Goal: Task Accomplishment & Management: Manage account settings

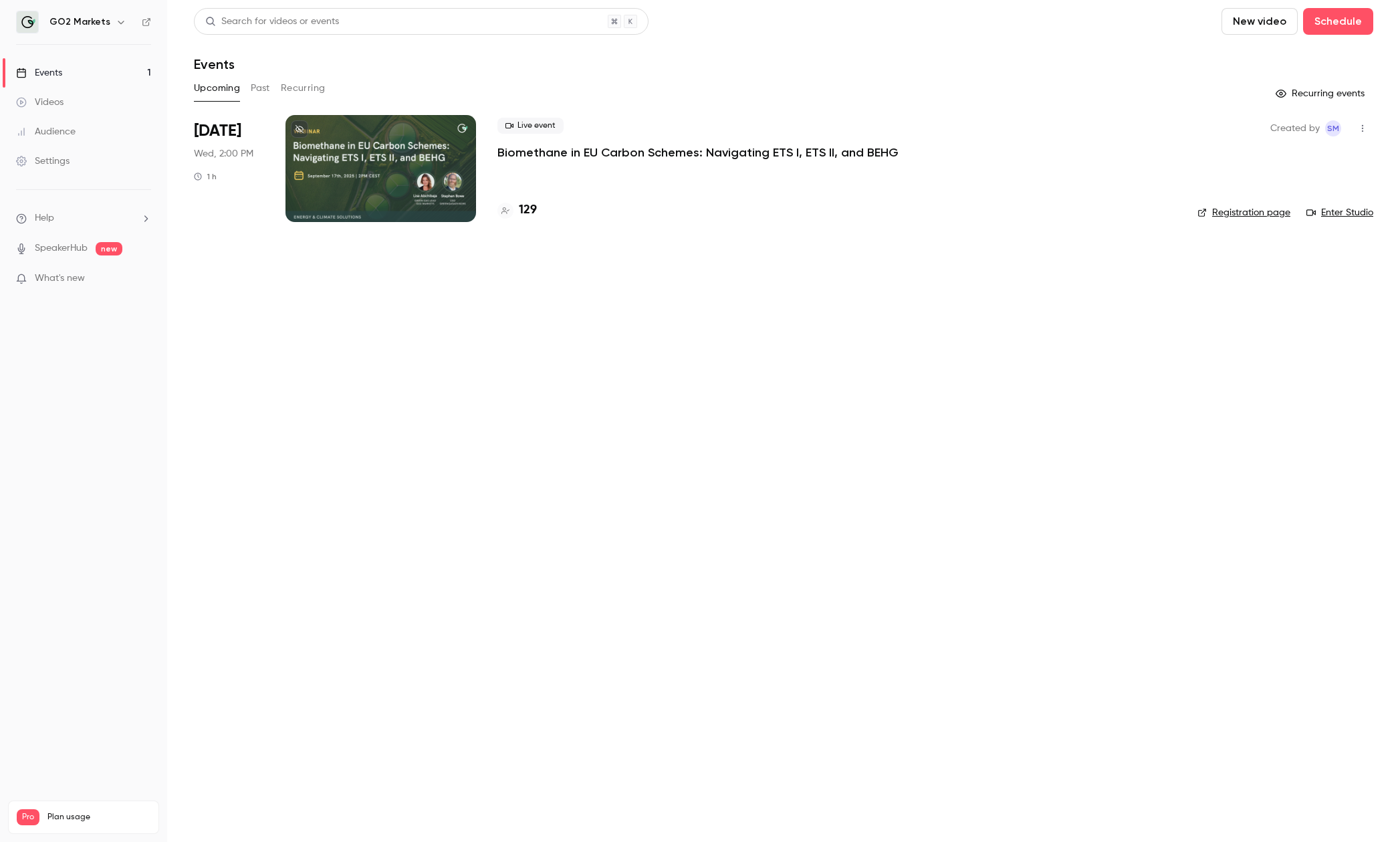
click at [98, 288] on ul "Help SpeakerHub new What's new" at bounding box center [84, 250] width 167 height 120
click at [528, 213] on h4 "129" at bounding box center [528, 210] width 18 height 18
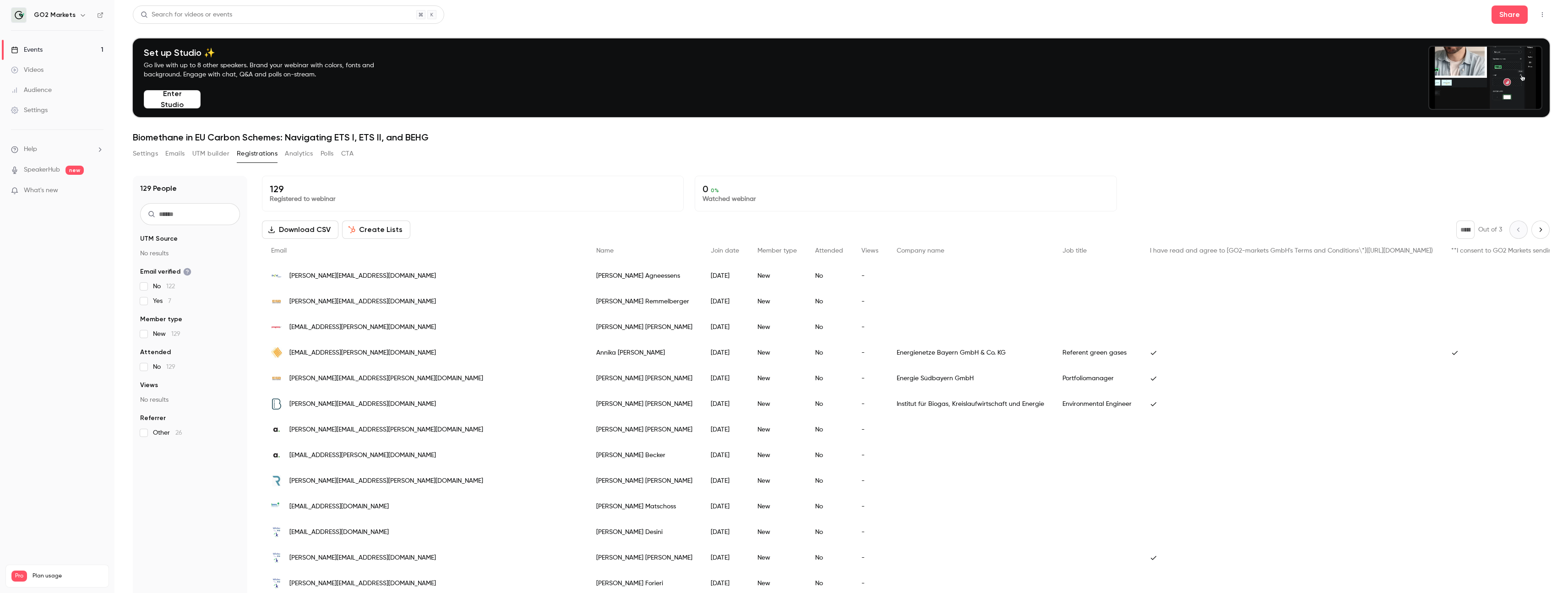
click at [214, 154] on button "UTM builder" at bounding box center [211, 154] width 37 height 15
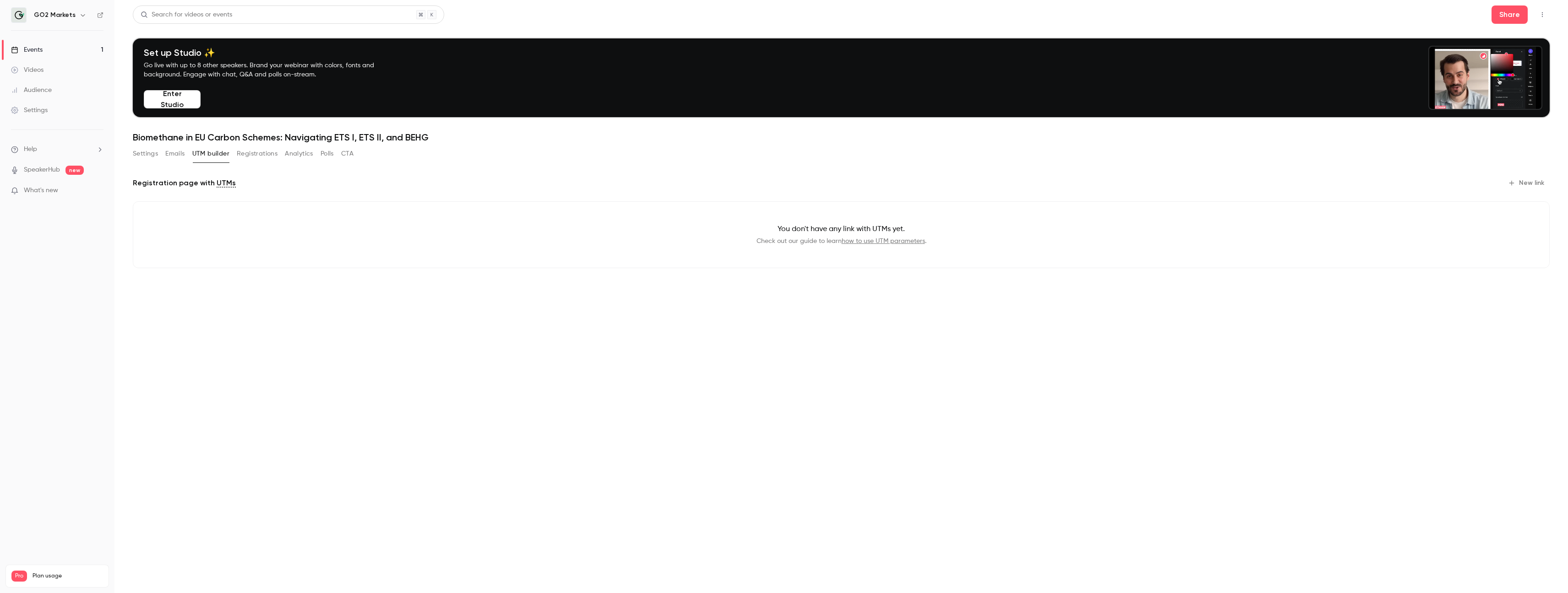
click at [153, 153] on button "Settings" at bounding box center [145, 154] width 25 height 15
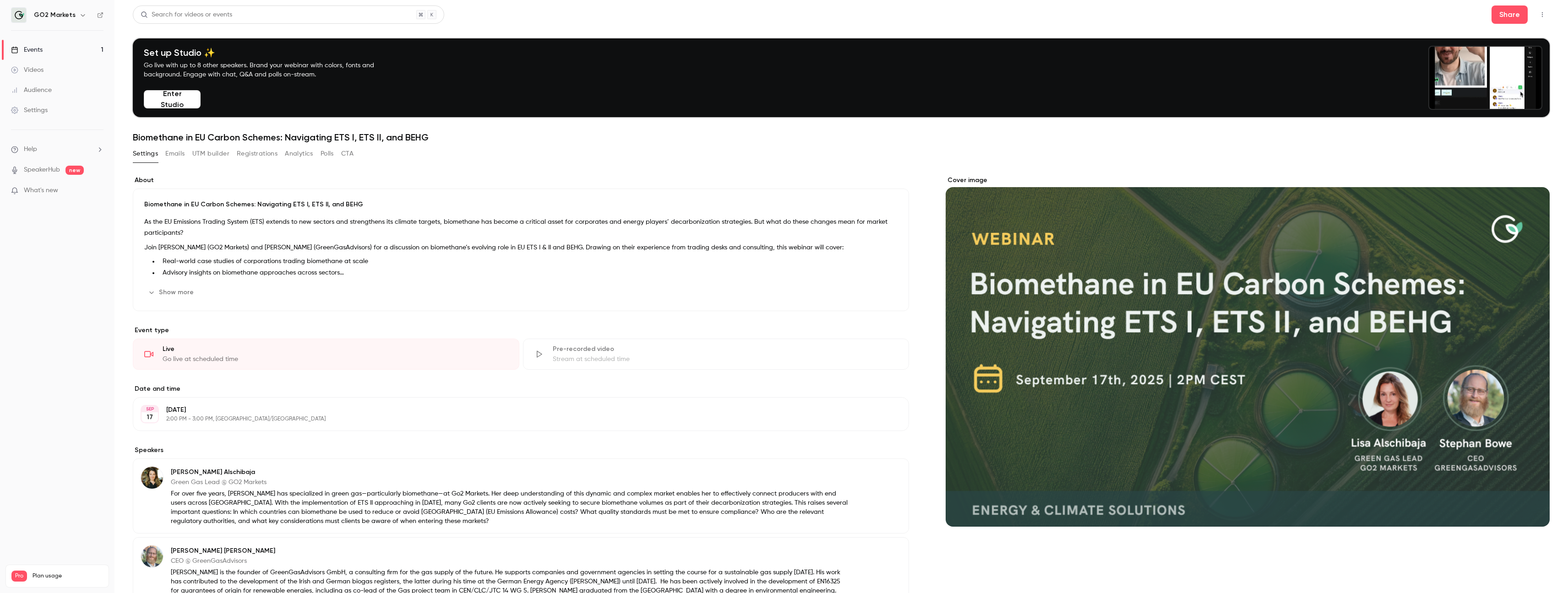
click at [327, 158] on button "Polls" at bounding box center [327, 154] width 13 height 15
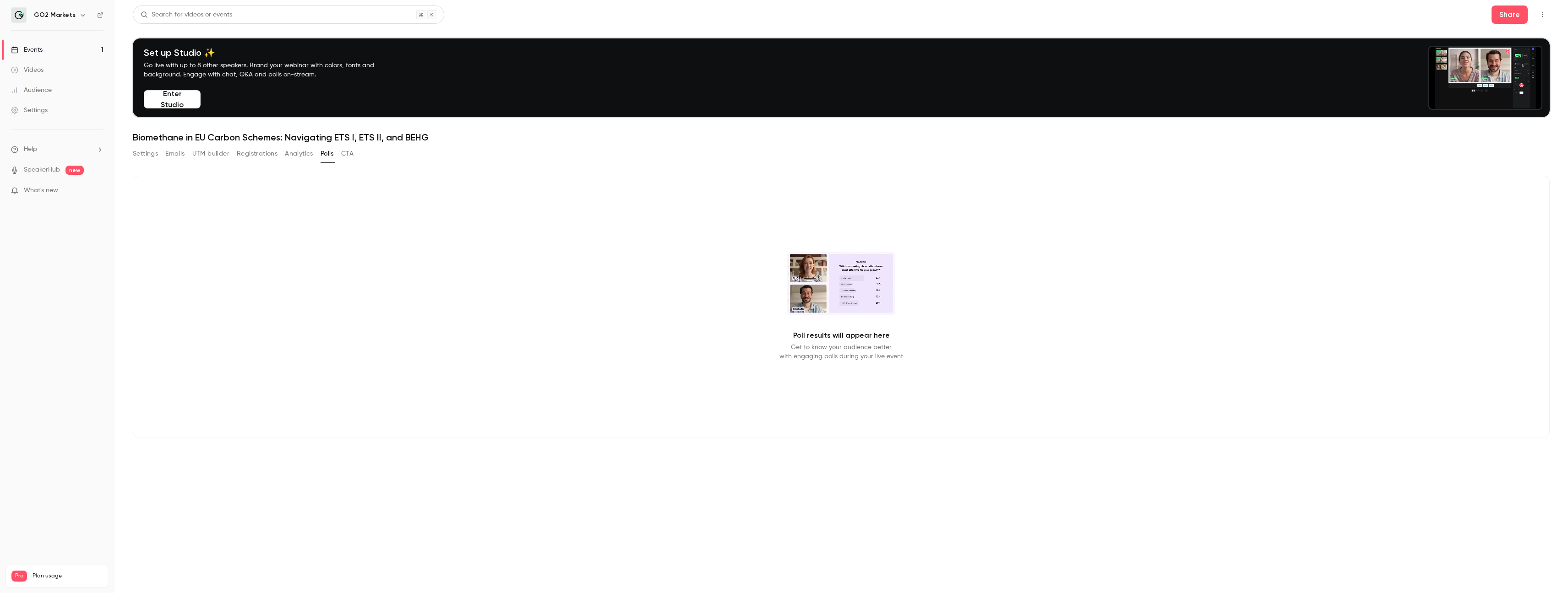
click at [528, 234] on div "Poll results will appear here Get to know your audience better with engaging po…" at bounding box center [841, 307] width 1417 height 262
click at [794, 327] on div "Poll results will appear here Get to know your audience better with engaging po…" at bounding box center [841, 307] width 1417 height 262
click at [959, 308] on div "Poll results will appear here Get to know your audience better with engaging po…" at bounding box center [841, 307] width 1417 height 262
click at [853, 334] on p "Poll results will appear here" at bounding box center [841, 335] width 97 height 11
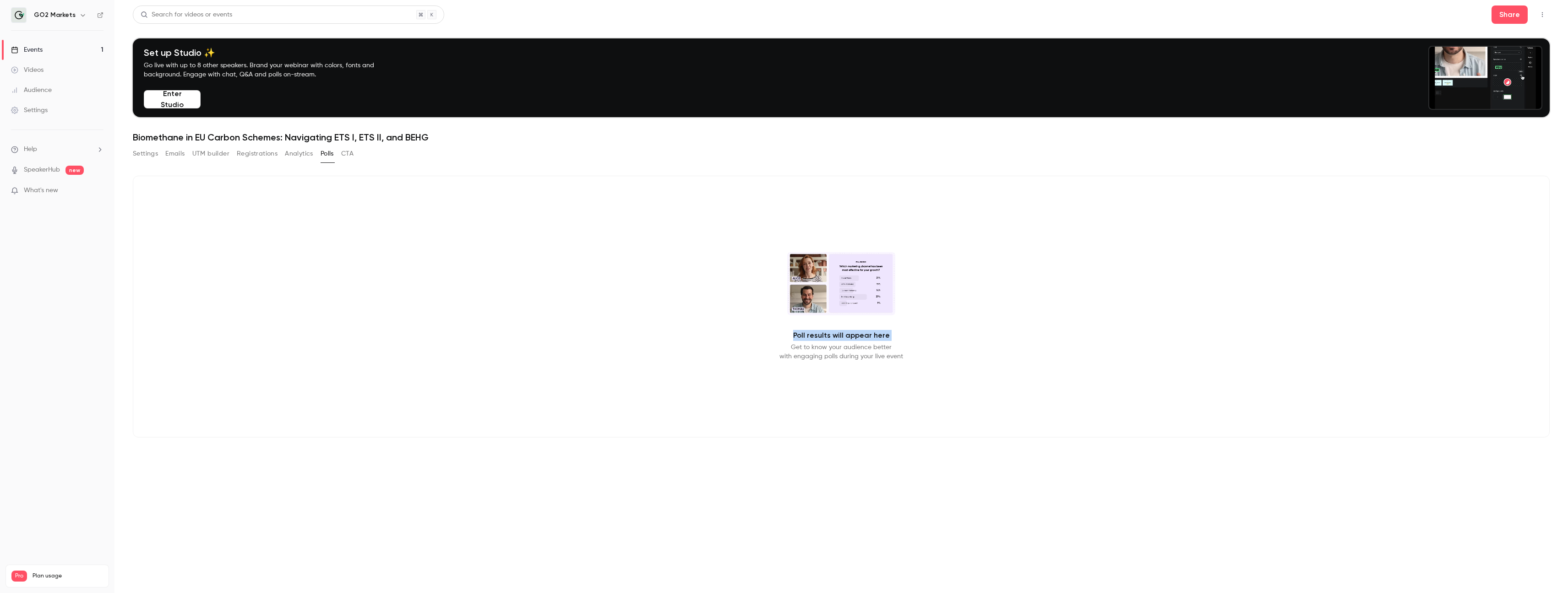
click at [853, 334] on p "Poll results will appear here" at bounding box center [841, 335] width 97 height 11
click at [836, 350] on p "Get to know your audience better with engaging polls during your live event" at bounding box center [841, 352] width 124 height 18
click at [839, 354] on p "Get to know your audience better with engaging polls during your live event" at bounding box center [841, 352] width 124 height 18
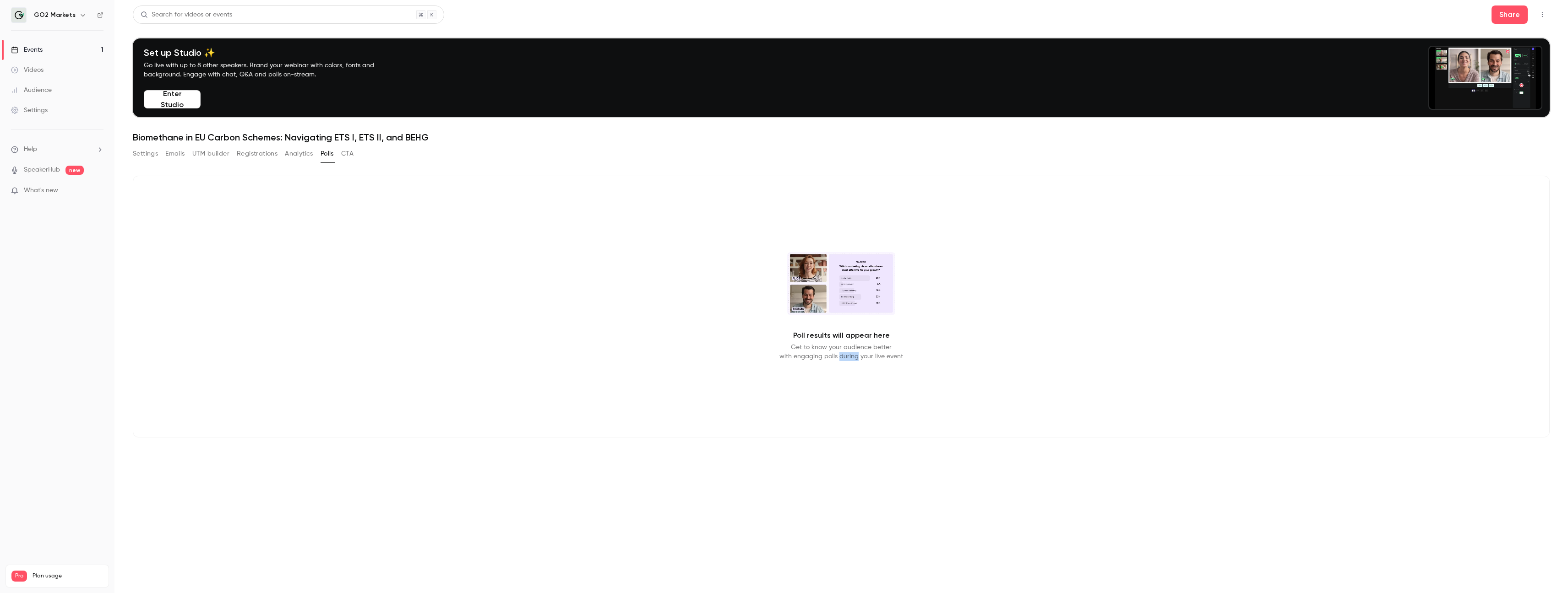
click at [839, 354] on p "Get to know your audience better with engaging polls during your live event" at bounding box center [841, 352] width 124 height 18
click at [597, 246] on div "Poll results will appear here Get to know your audience better with engaging po…" at bounding box center [841, 307] width 1417 height 262
click at [167, 103] on button "Enter Studio" at bounding box center [172, 99] width 57 height 18
click at [167, 97] on button "Enter Studio" at bounding box center [172, 99] width 57 height 18
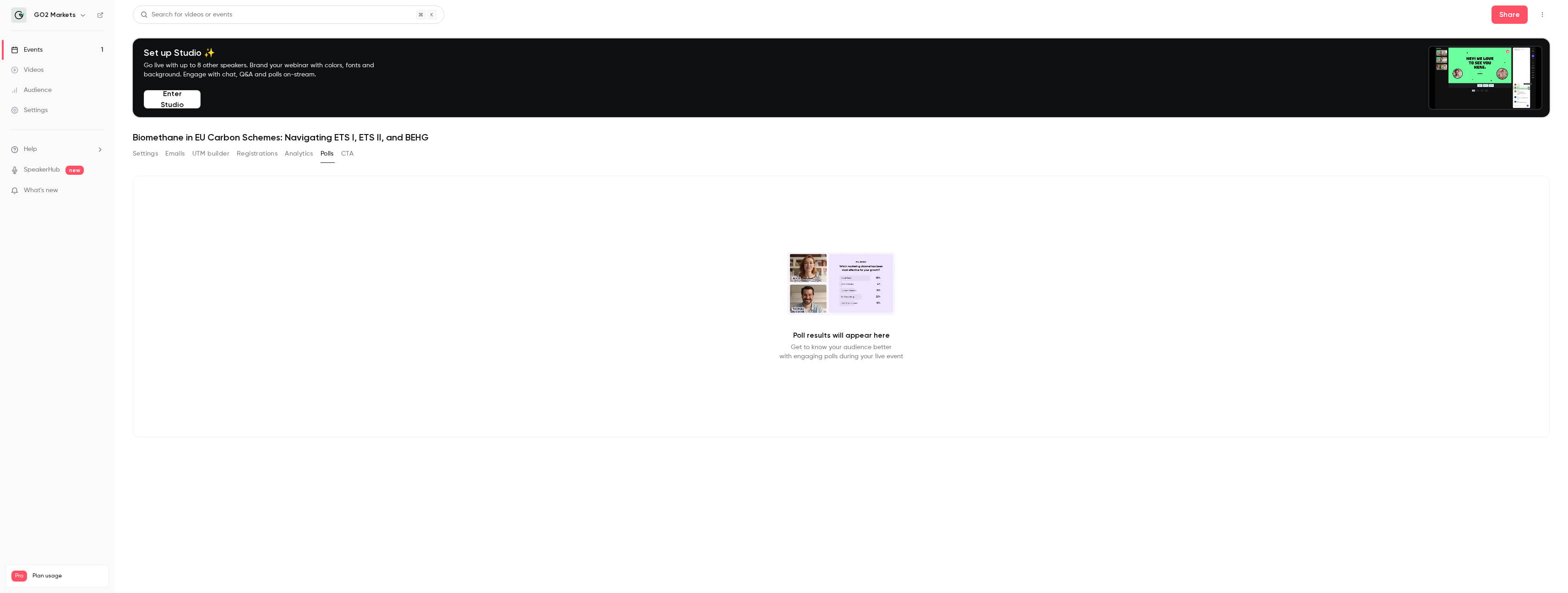
click at [167, 97] on button "Enter Studio" at bounding box center [172, 99] width 57 height 18
click at [959, 58] on video at bounding box center [1485, 78] width 112 height 62
click at [348, 146] on div "Search for videos or events Share Set up Studio ✨ Go live with up to 8 other sp…" at bounding box center [841, 229] width 1417 height 446
click at [348, 154] on button "CTA" at bounding box center [347, 154] width 12 height 15
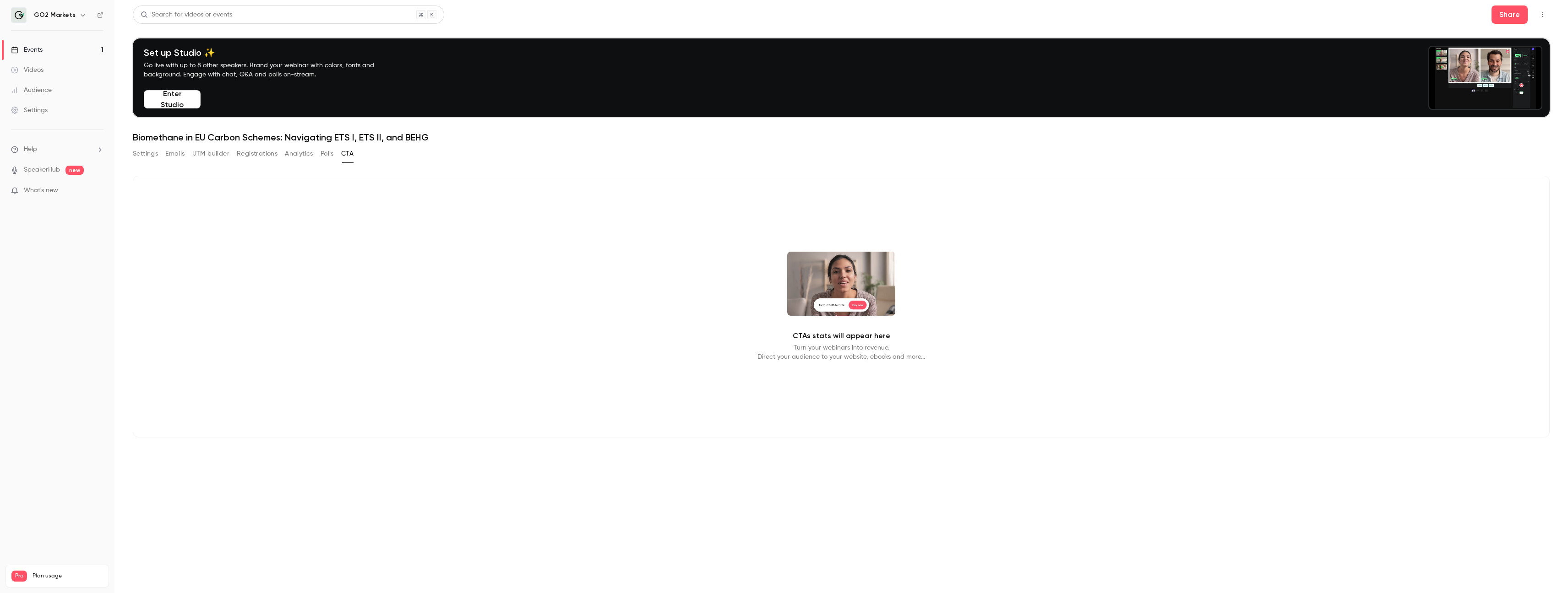
click at [33, 193] on span "What's new" at bounding box center [41, 190] width 34 height 10
click at [959, 125] on div at bounding box center [784, 296] width 1568 height 593
click at [41, 170] on link "SpeakerHub" at bounding box center [41, 170] width 36 height 10
click at [187, 101] on button "Enter Studio" at bounding box center [172, 99] width 57 height 18
click at [175, 101] on button "Enter Studio" at bounding box center [172, 99] width 57 height 18
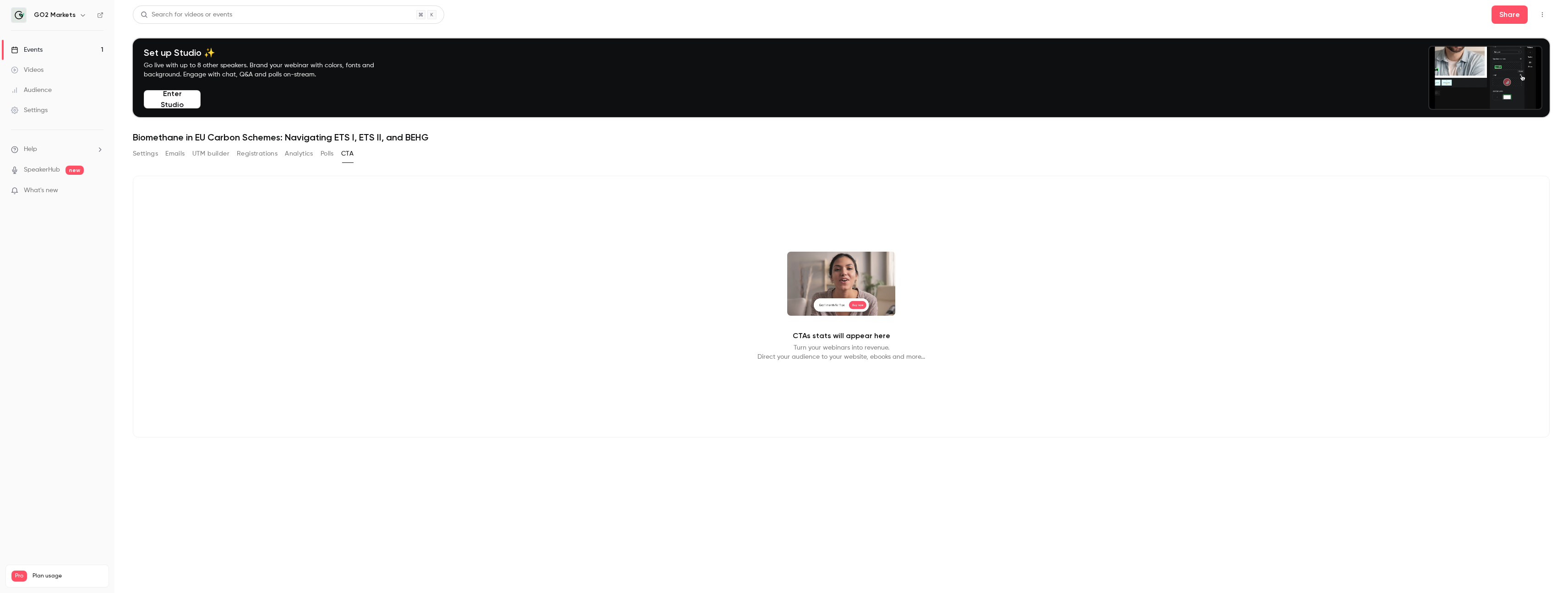
click at [175, 101] on button "Enter Studio" at bounding box center [172, 99] width 57 height 18
click at [959, 78] on video at bounding box center [1485, 78] width 112 height 62
click at [959, 68] on video at bounding box center [1485, 78] width 112 height 62
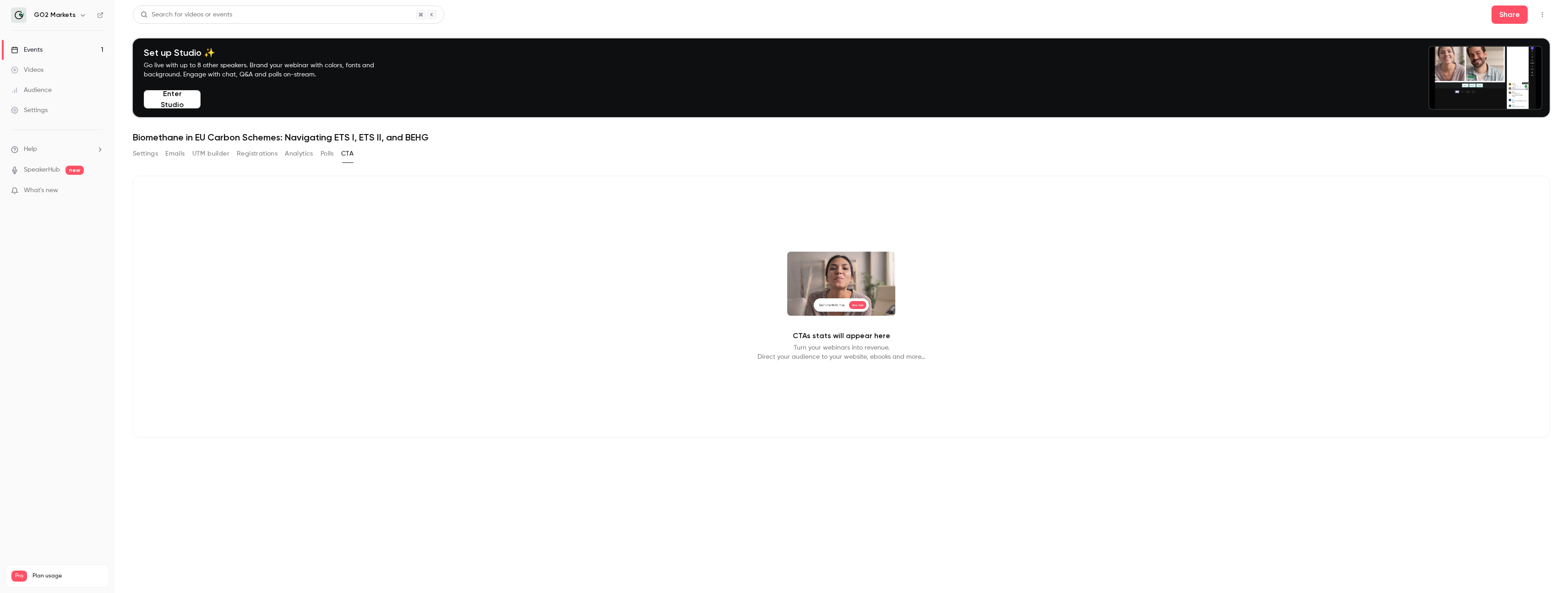
click at [282, 153] on div "Settings Emails UTM builder Registrations Analytics Polls CTA" at bounding box center [243, 154] width 221 height 15
click at [141, 153] on button "Settings" at bounding box center [145, 154] width 25 height 15
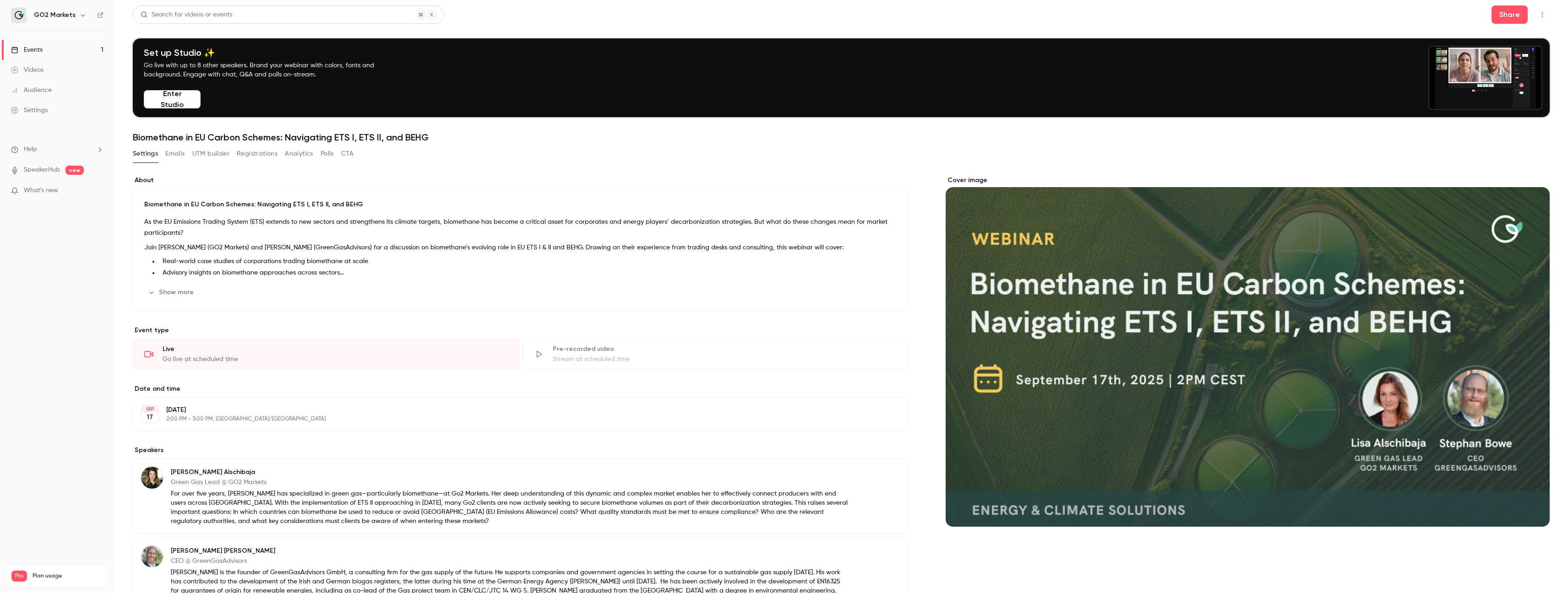
click at [223, 378] on div "About Biomethane in [GEOGRAPHIC_DATA] Carbon Schemes: Navigating ETS I, ETS II,…" at bounding box center [520, 434] width 776 height 516
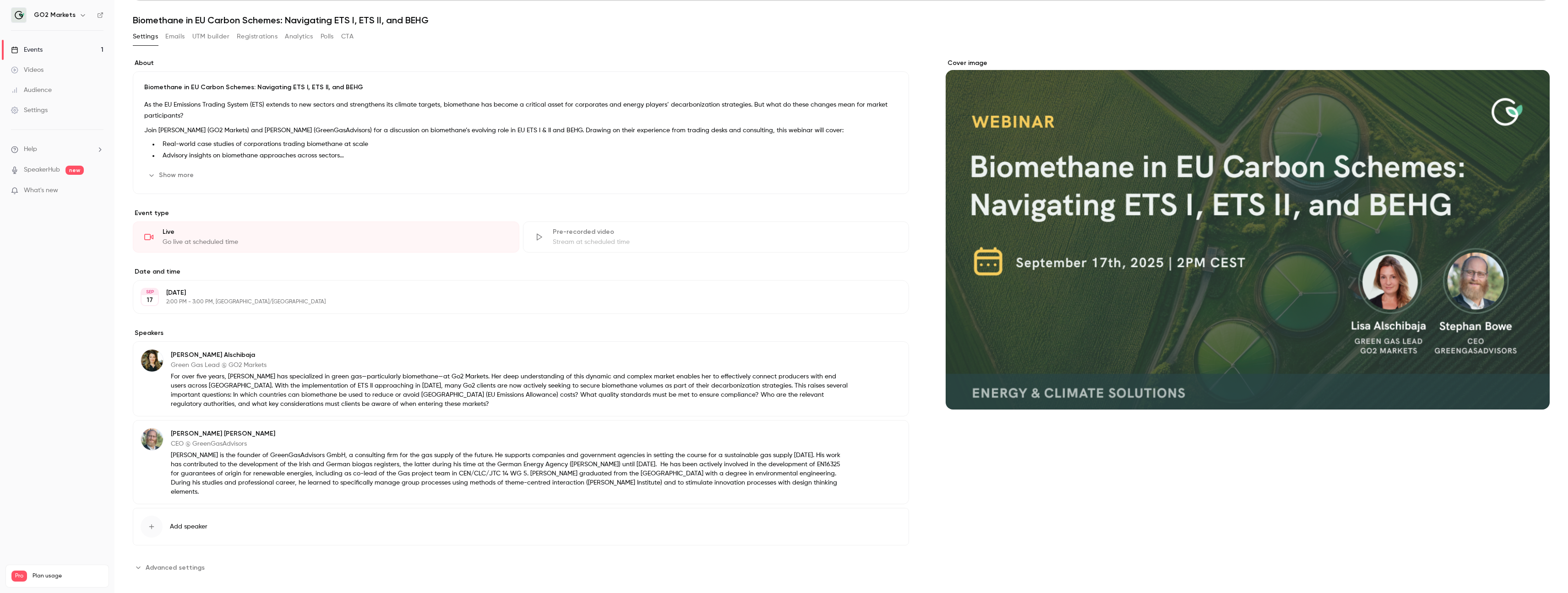
click at [189, 563] on span "Advanced settings" at bounding box center [175, 567] width 59 height 10
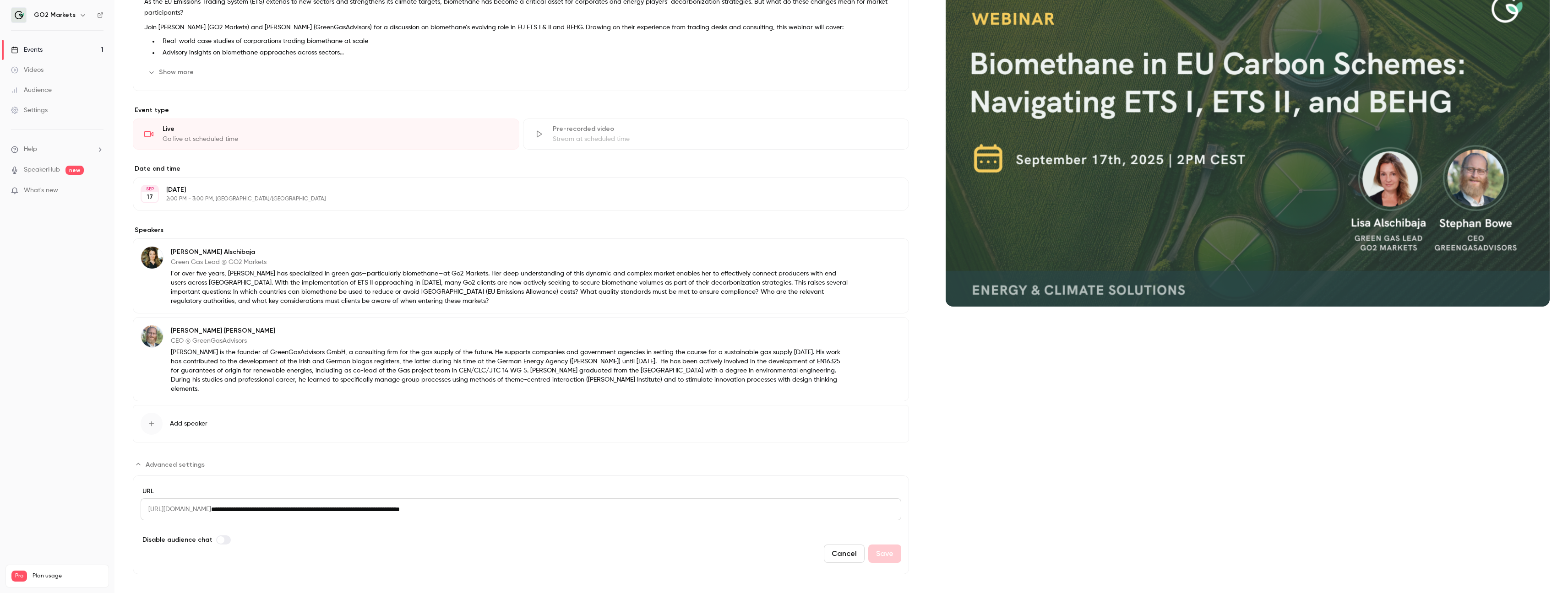
scroll to position [220, 0]
click at [217, 536] on span "Advanced settings" at bounding box center [221, 540] width 7 height 7
click at [217, 536] on label "Advanced settings" at bounding box center [223, 540] width 15 height 9
click at [845, 545] on button "Cancel" at bounding box center [844, 554] width 41 height 18
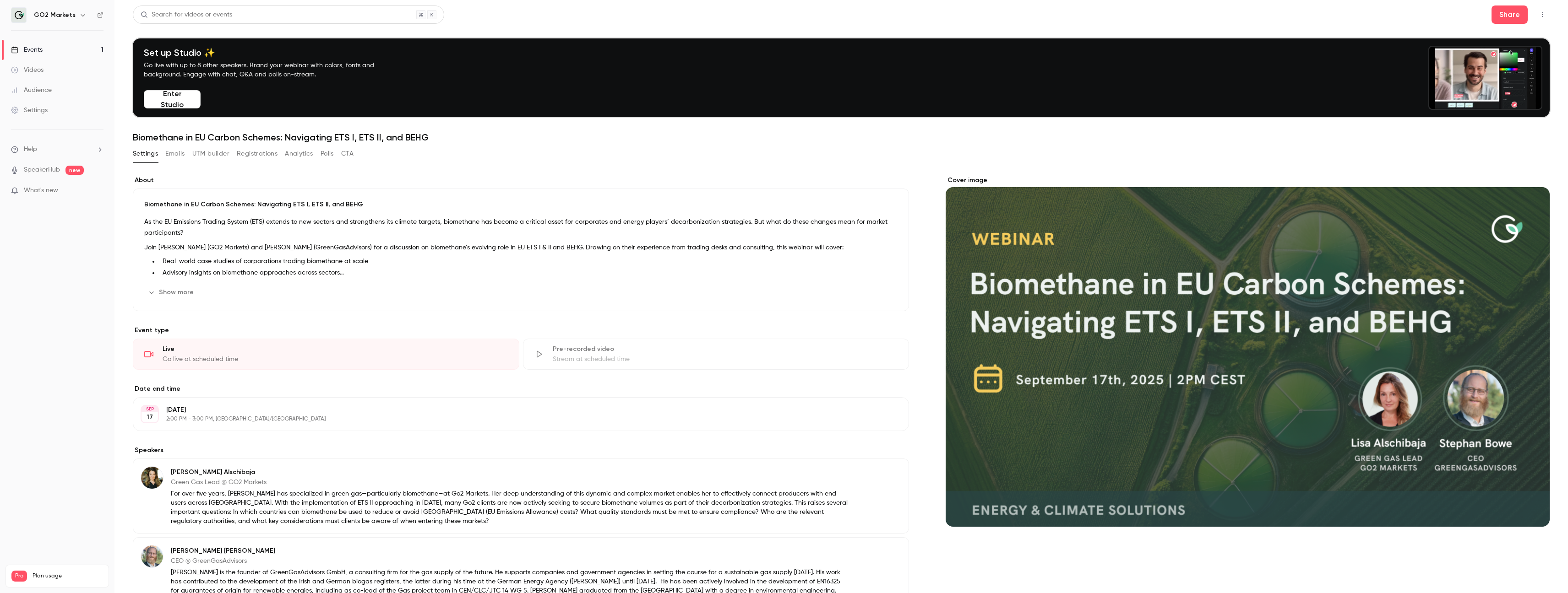
scroll to position [0, 0]
click at [177, 150] on button "Emails" at bounding box center [175, 154] width 19 height 15
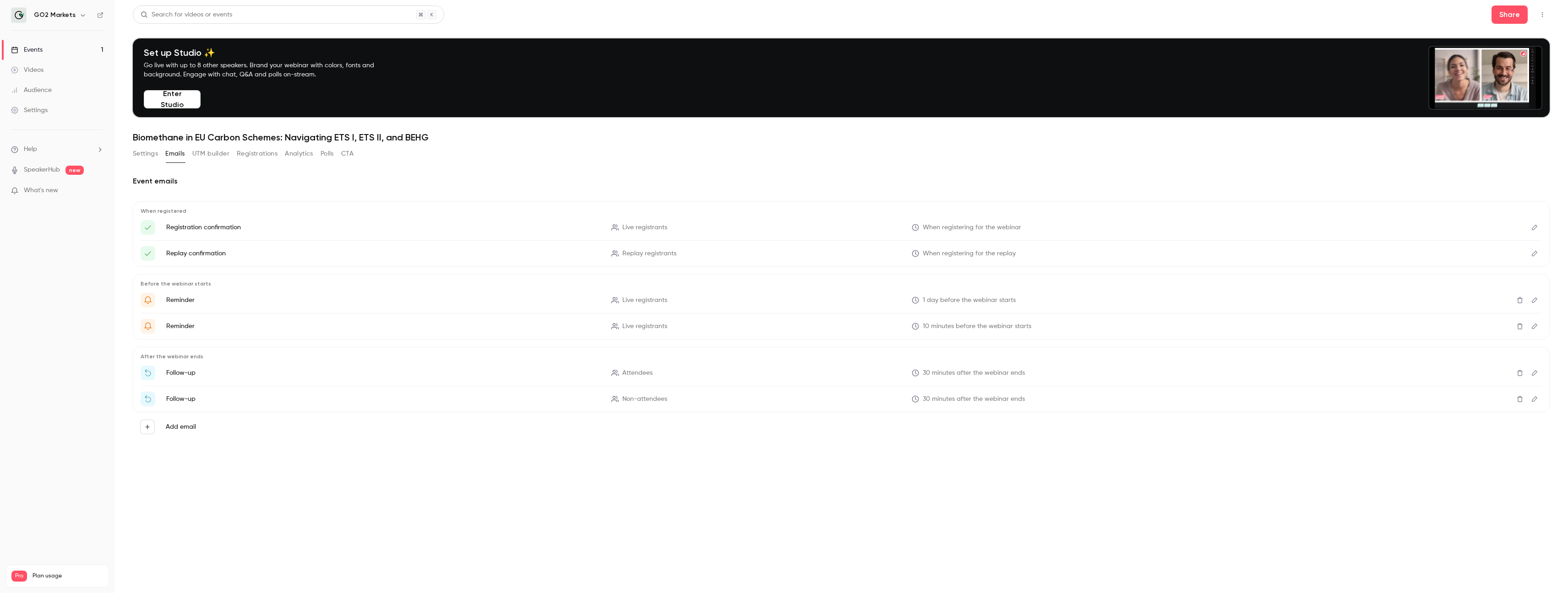
click at [182, 257] on p "Replay confirmation" at bounding box center [383, 253] width 434 height 9
click at [181, 300] on p "Reminder" at bounding box center [383, 300] width 434 height 9
click at [184, 323] on p "Reminder" at bounding box center [383, 326] width 434 height 9
click at [150, 300] on icon "Get Ready for '{{ event_name }}' tomorrow!" at bounding box center [148, 300] width 9 height 9
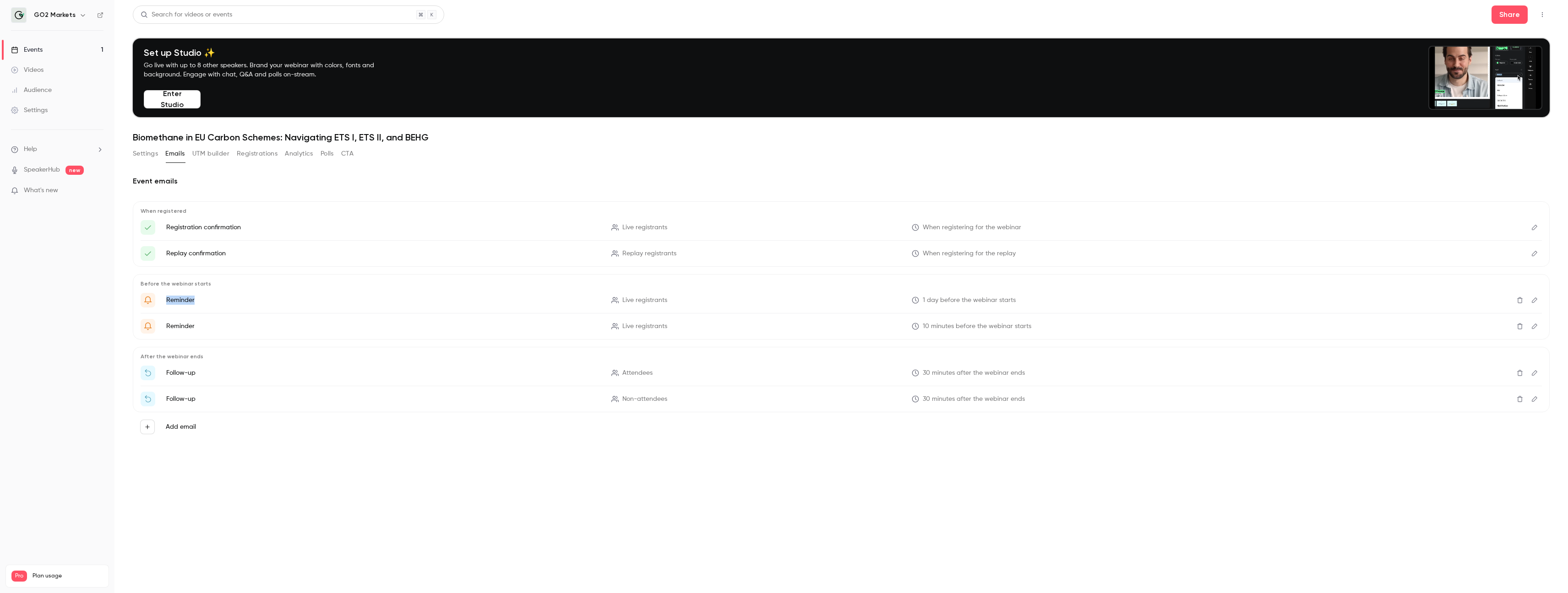
click at [150, 300] on icon "Get Ready for '{{ event_name }}' tomorrow!" at bounding box center [148, 300] width 9 height 9
click at [184, 302] on p "Reminder" at bounding box center [383, 300] width 434 height 9
click at [314, 229] on p "Registration confirmation" at bounding box center [383, 227] width 434 height 9
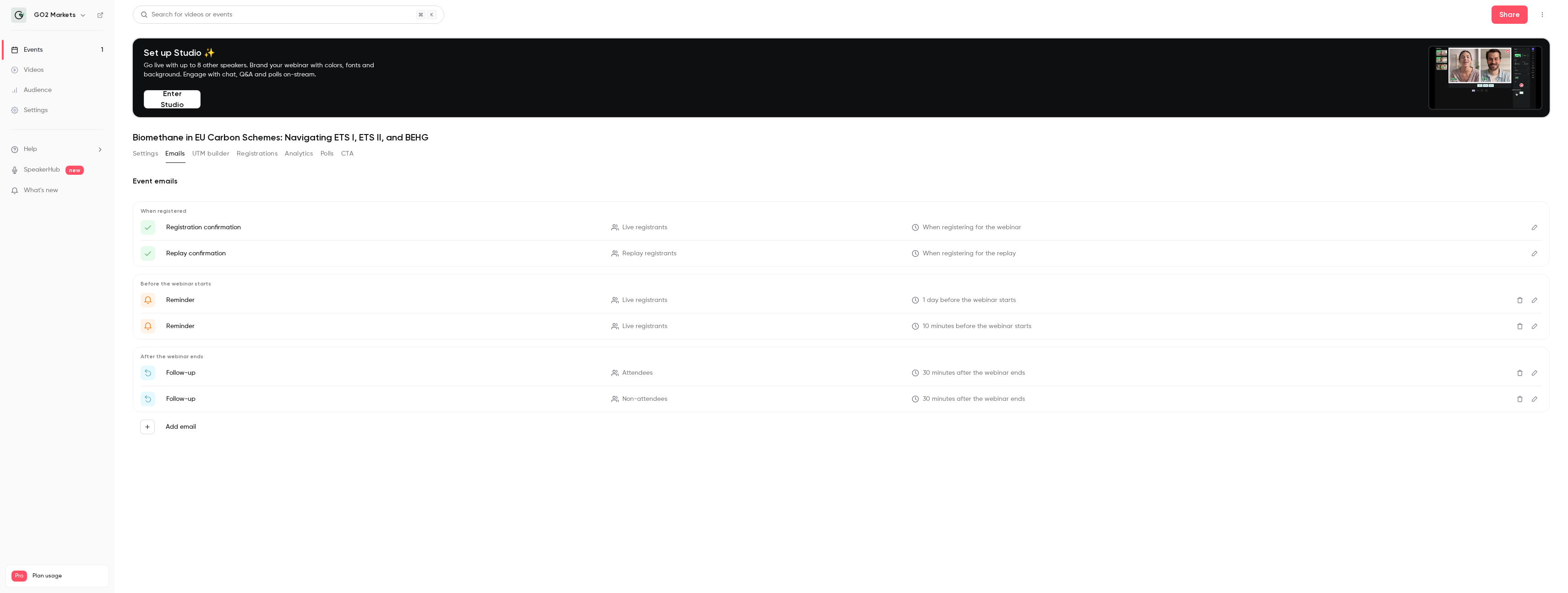
click at [313, 249] on li "Replay confirmation Replay registrants When registering for the replay" at bounding box center [841, 254] width 1401 height 15
click at [316, 300] on p "Reminder" at bounding box center [383, 300] width 434 height 9
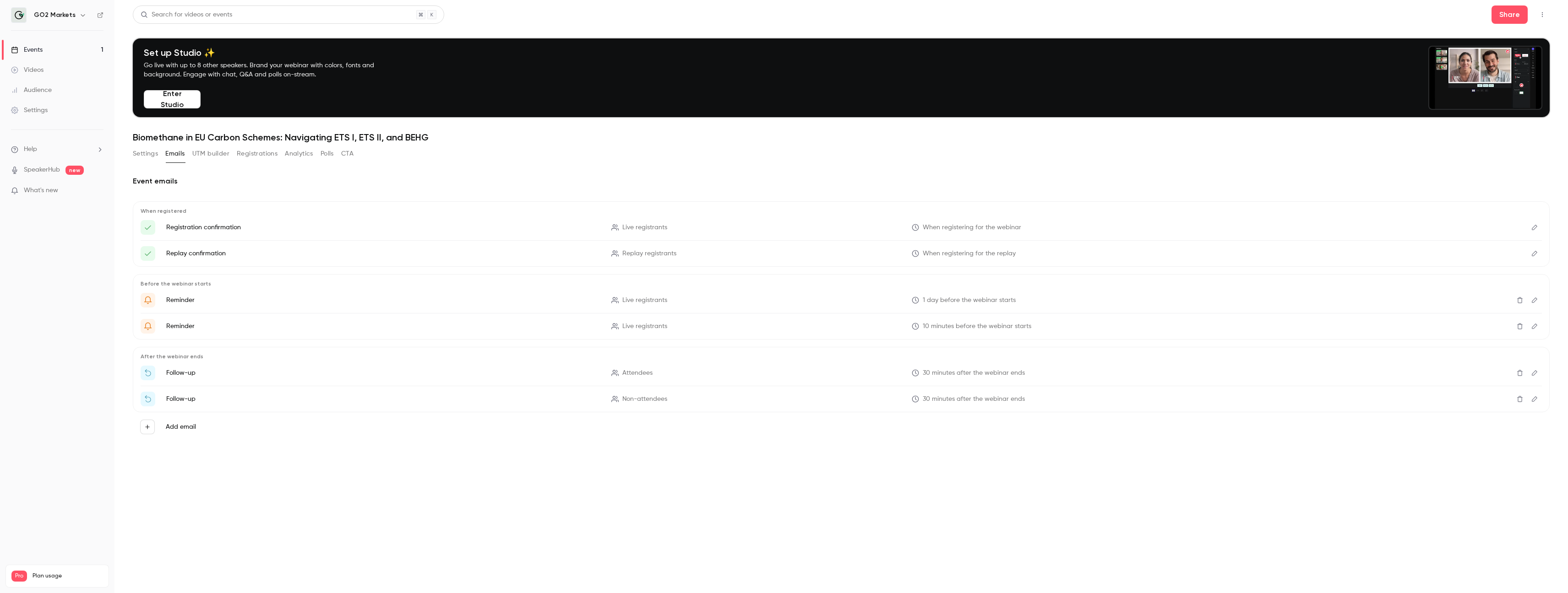
click at [634, 258] on span "Replay registrants" at bounding box center [649, 254] width 54 height 10
click at [631, 256] on span "Replay registrants" at bounding box center [649, 254] width 54 height 10
click at [173, 376] on p "Follow-up" at bounding box center [383, 373] width 434 height 9
click at [153, 372] on div "Thanks for attending {{ event_name }}" at bounding box center [148, 373] width 15 height 15
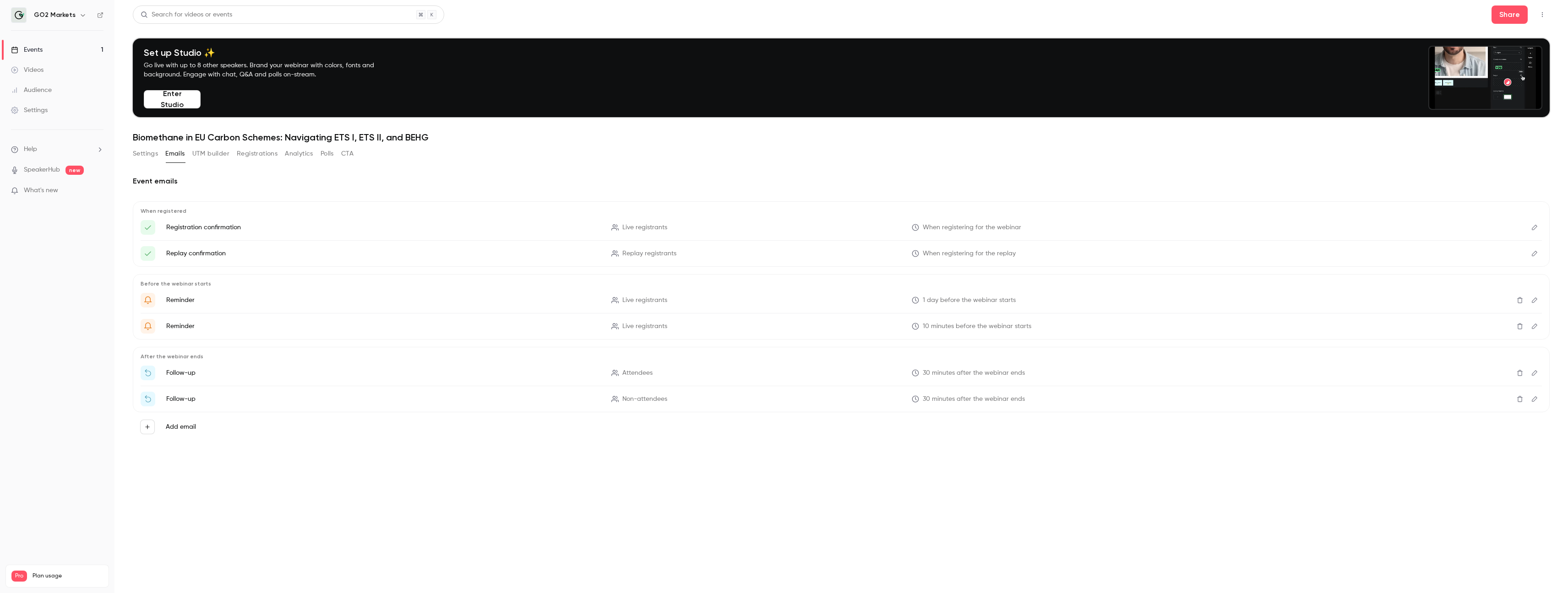
click at [959, 223] on button "Edit" at bounding box center [1535, 227] width 15 height 15
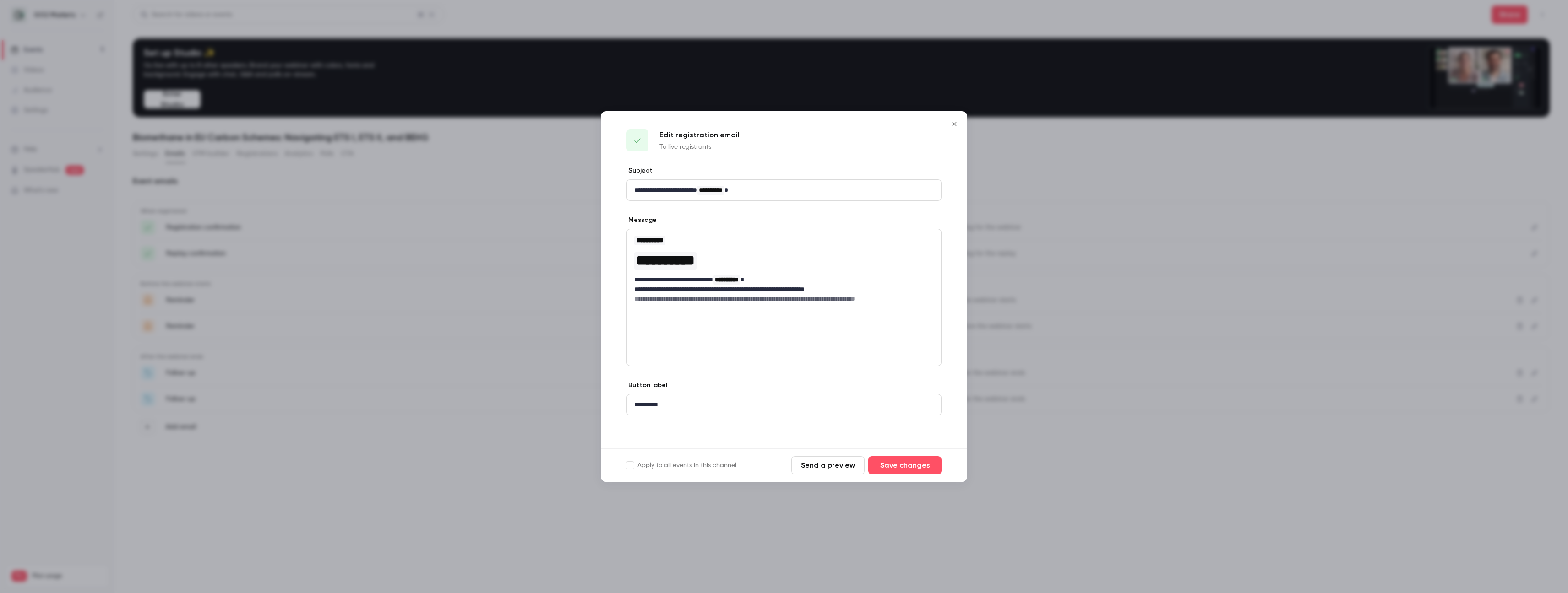
click at [952, 124] on icon "Close" at bounding box center [954, 124] width 11 height 7
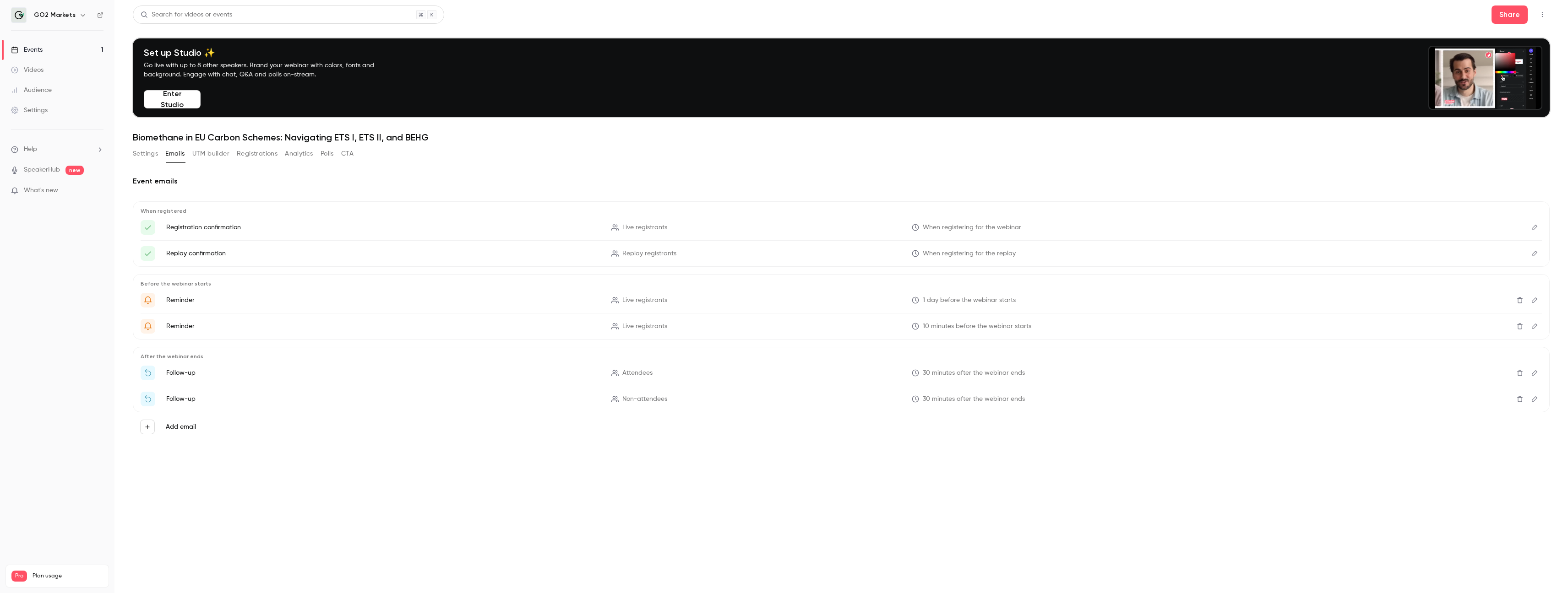
click at [959, 299] on icon "Edit" at bounding box center [1535, 300] width 7 height 7
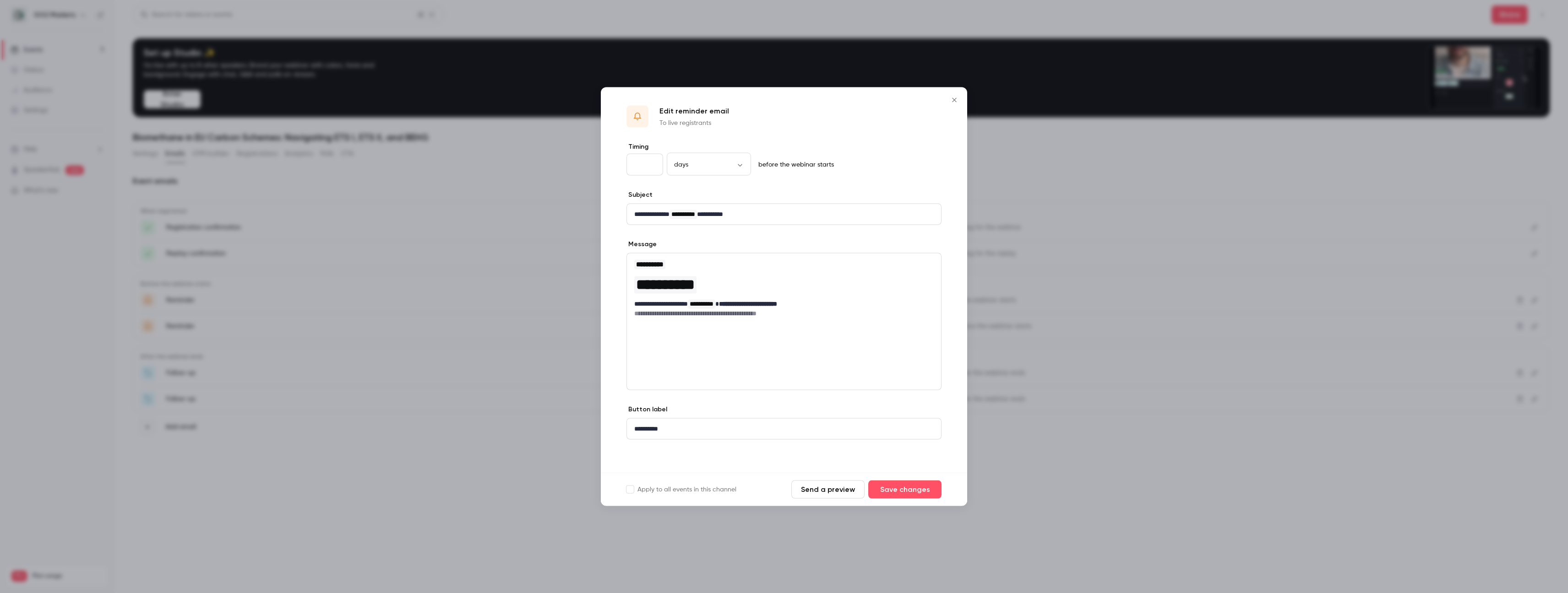
click at [959, 299] on div at bounding box center [784, 296] width 1568 height 593
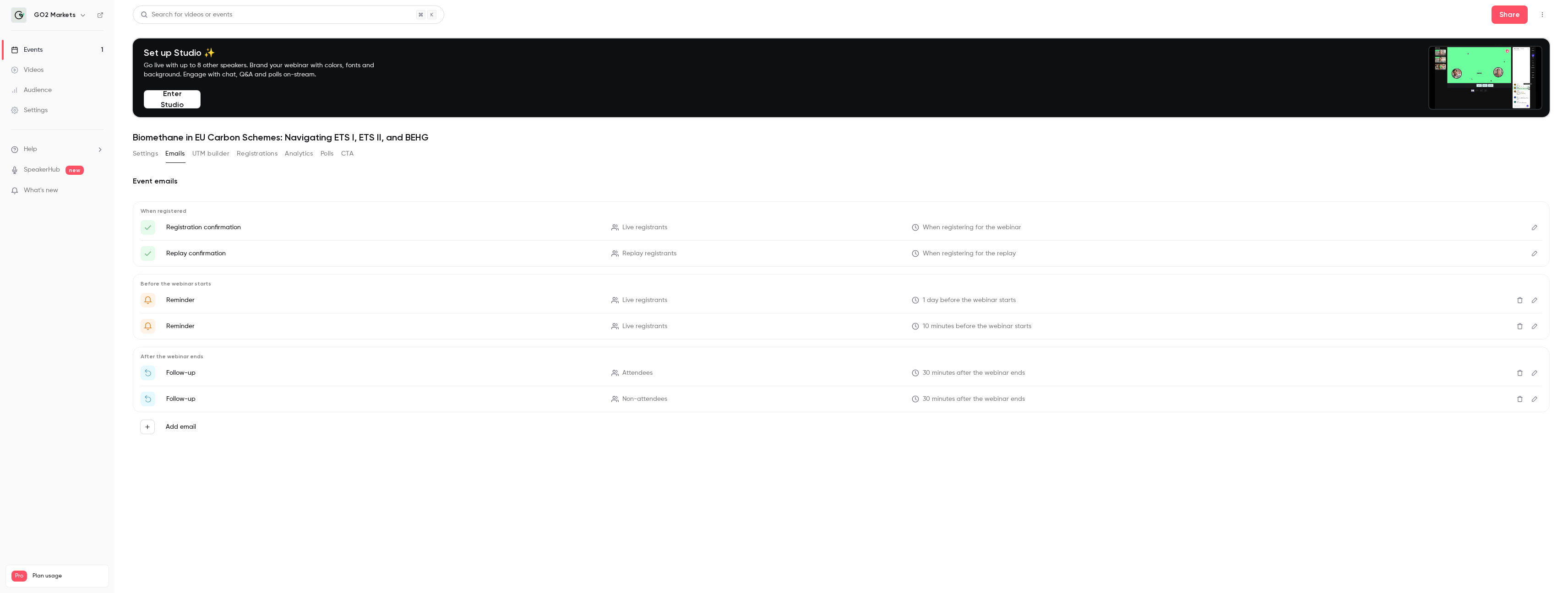
click at [221, 155] on button "UTM builder" at bounding box center [211, 154] width 37 height 15
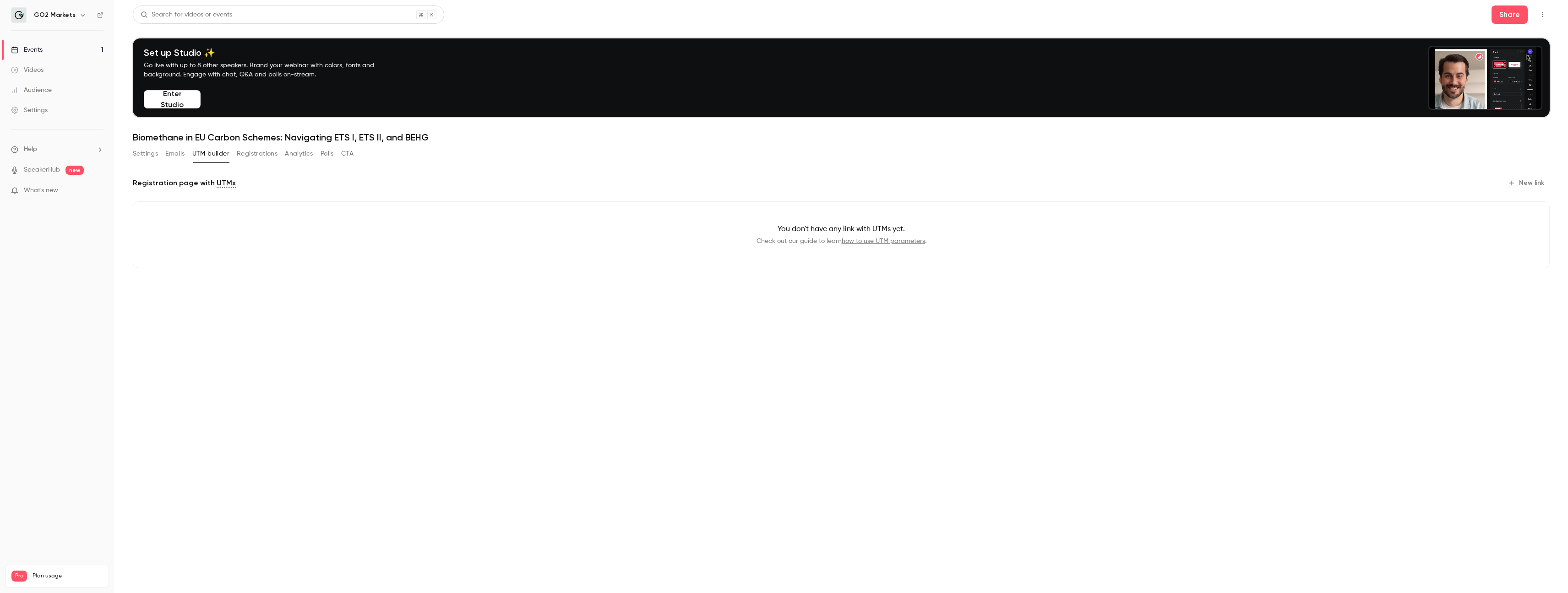
click at [236, 150] on div "Settings Emails UTM builder Registrations Analytics Polls CTA" at bounding box center [243, 154] width 221 height 15
click at [242, 151] on button "Registrations" at bounding box center [257, 154] width 41 height 15
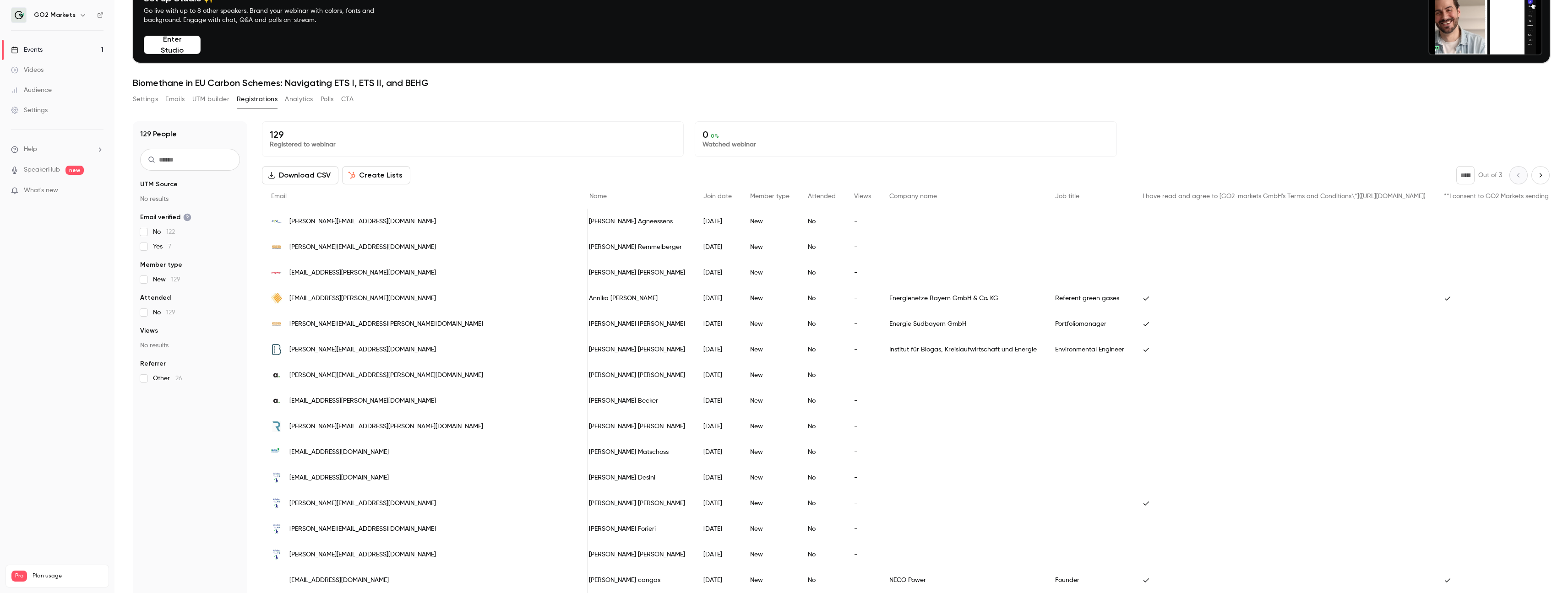
click at [304, 99] on button "Analytics" at bounding box center [299, 99] width 29 height 15
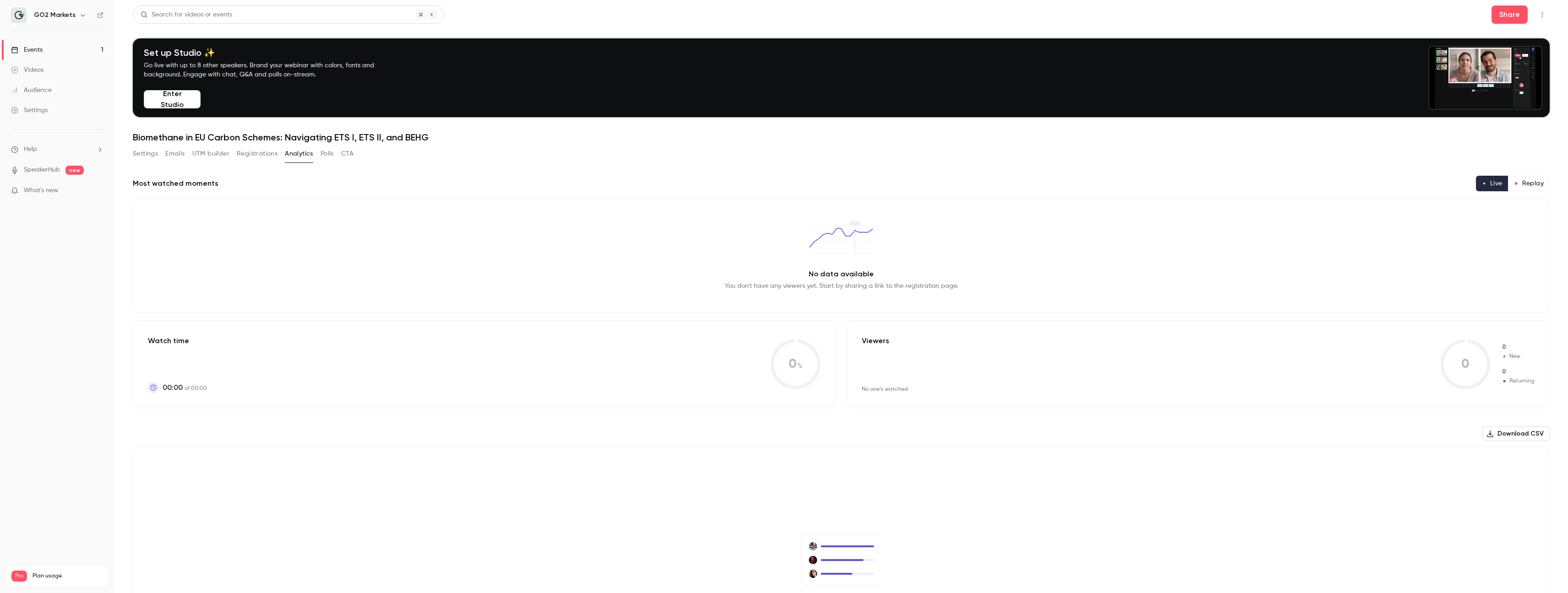
click at [327, 154] on button "Polls" at bounding box center [327, 154] width 13 height 15
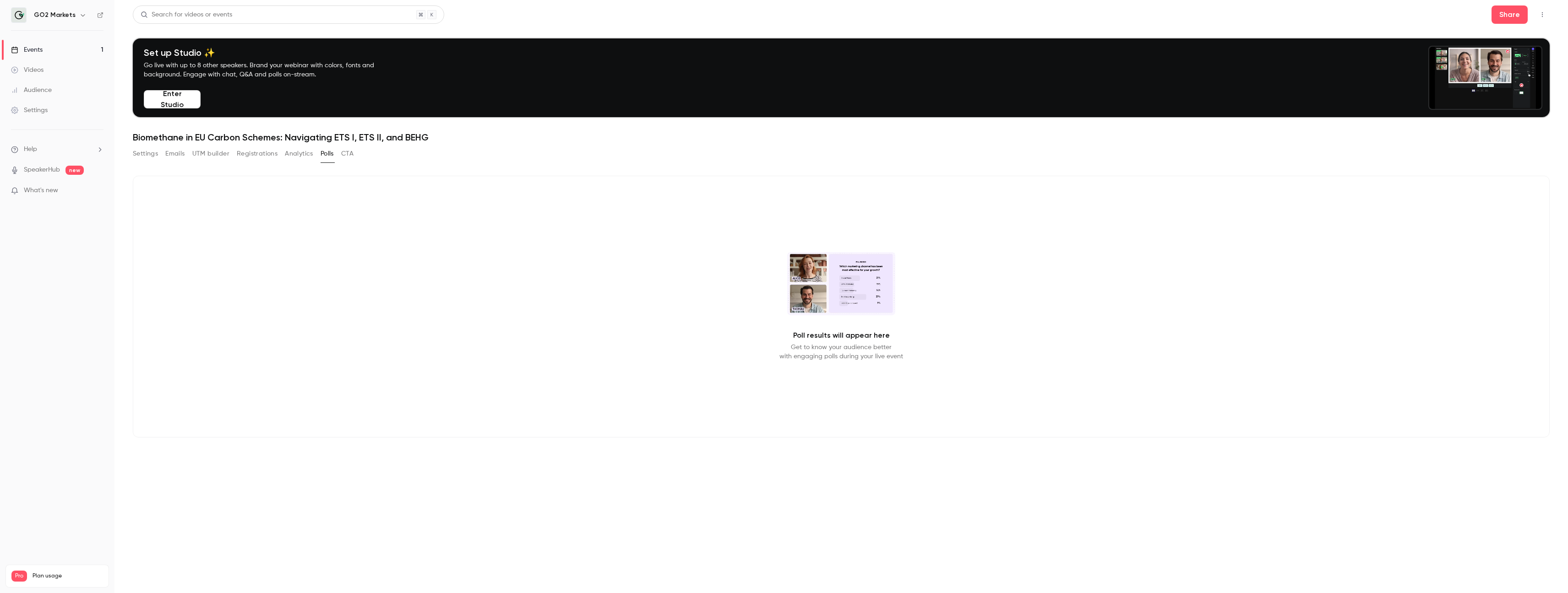
click at [156, 149] on button "Settings" at bounding box center [145, 154] width 25 height 15
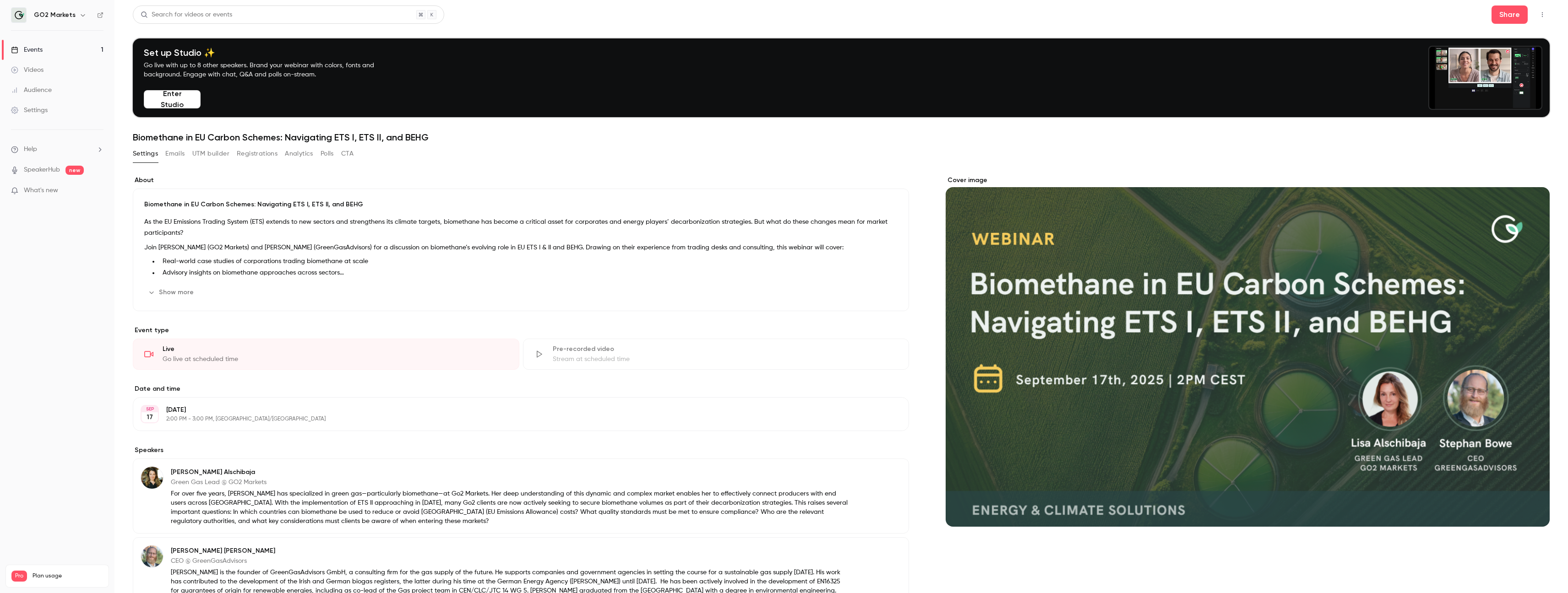
click at [147, 153] on button "Settings" at bounding box center [145, 154] width 25 height 15
click at [174, 99] on button "Enter Studio" at bounding box center [172, 99] width 57 height 18
click at [169, 94] on button "Enter Studio" at bounding box center [172, 99] width 57 height 18
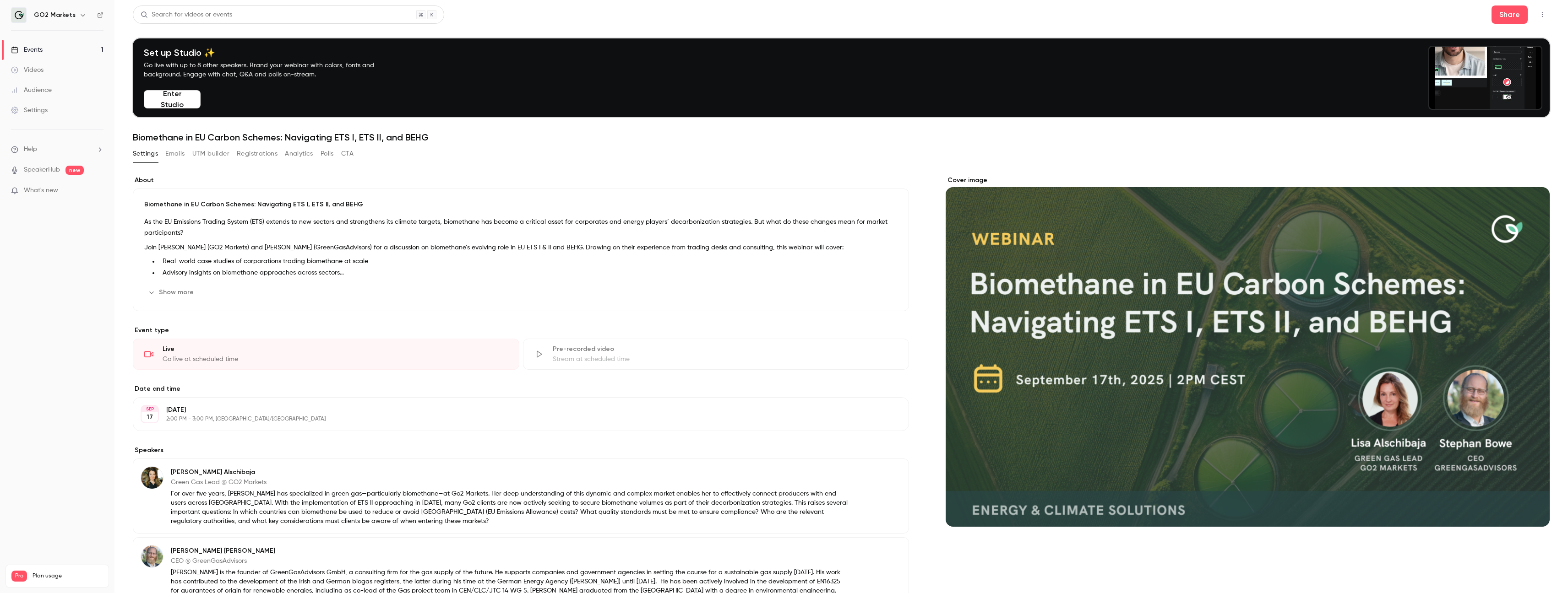
click at [173, 95] on button "Enter Studio" at bounding box center [172, 99] width 57 height 18
click at [181, 95] on button "Enter Studio" at bounding box center [172, 99] width 57 height 18
click at [180, 97] on button "Enter Studio" at bounding box center [172, 99] width 57 height 18
click at [30, 46] on div "Events" at bounding box center [27, 49] width 32 height 9
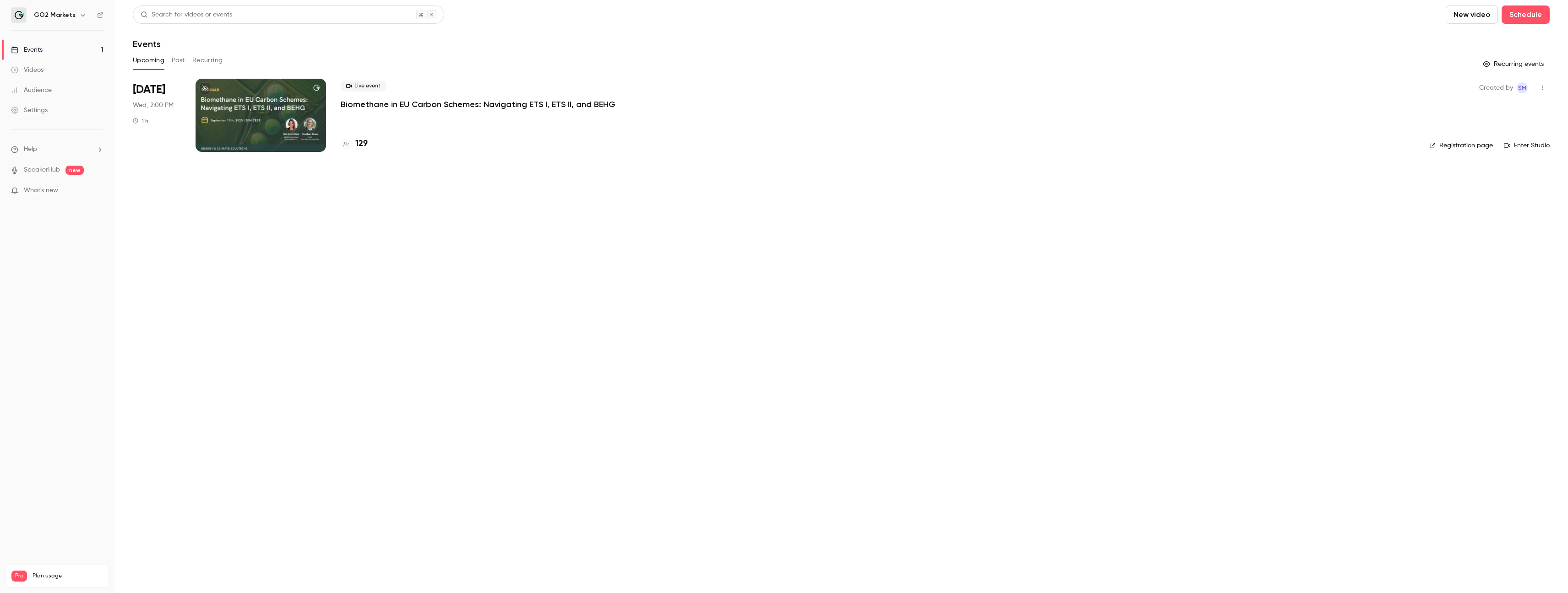
click at [506, 103] on p "Biomethane in EU Carbon Schemes: Navigating ETS I, ETS II, and BEHG" at bounding box center [478, 105] width 275 height 11
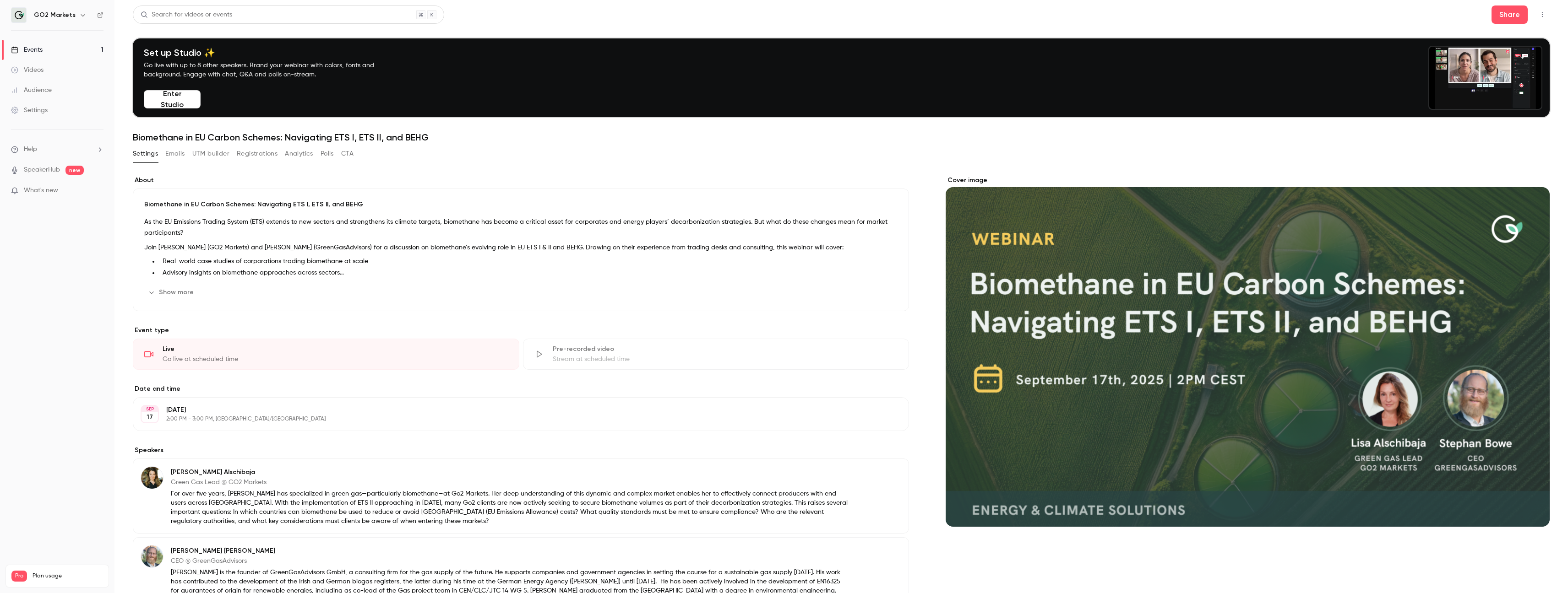
click at [167, 293] on button "Show more" at bounding box center [172, 293] width 55 height 15
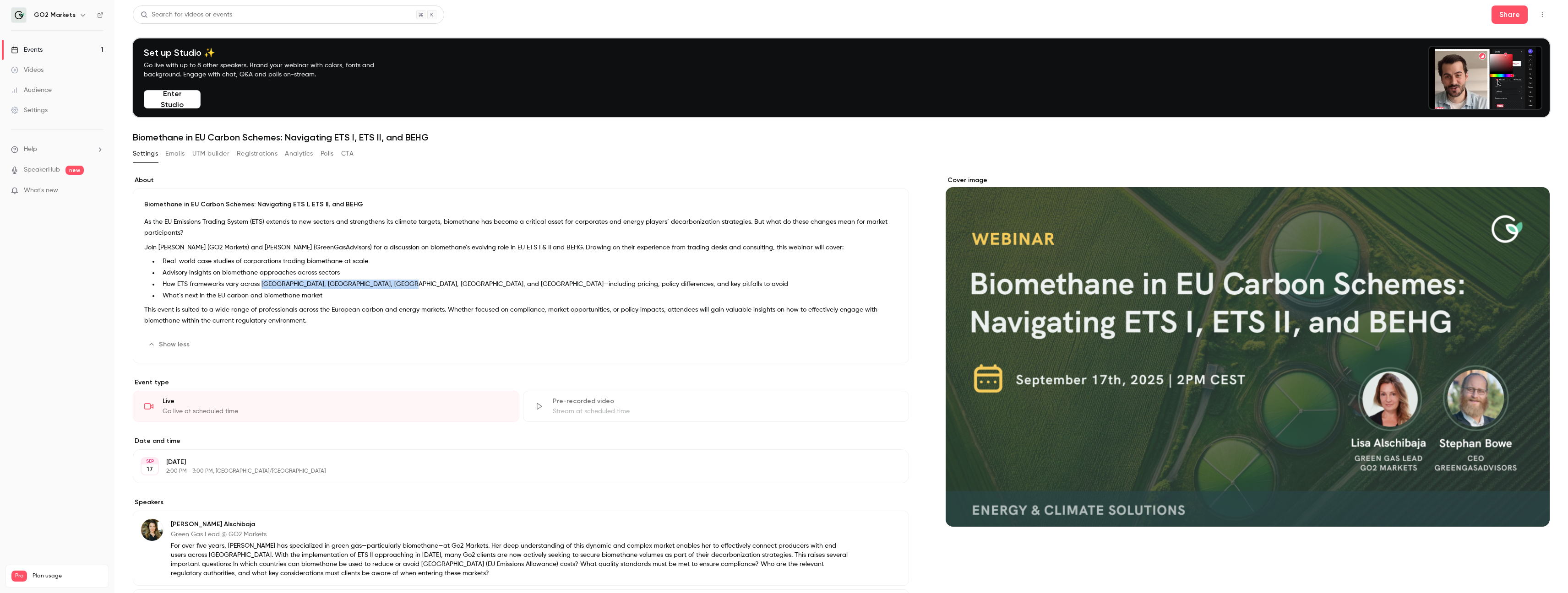
drag, startPoint x: 261, startPoint y: 282, endPoint x: 399, endPoint y: 286, distance: 138.1
click at [399, 286] on li "How ETS frameworks vary across [GEOGRAPHIC_DATA], [GEOGRAPHIC_DATA], [GEOGRAPHI…" at bounding box center [528, 285] width 739 height 10
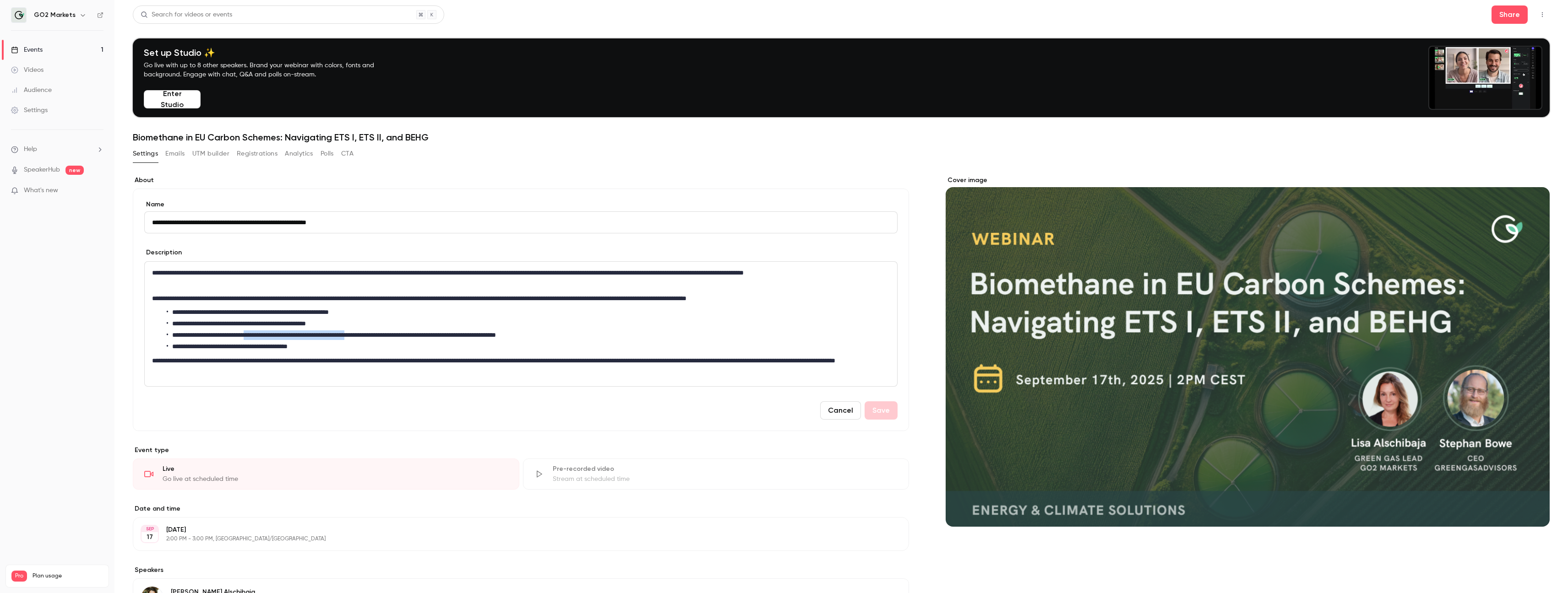
drag, startPoint x: 408, startPoint y: 335, endPoint x: 269, endPoint y: 339, distance: 139.1
click at [269, 338] on li "**********" at bounding box center [528, 335] width 723 height 10
copy li "**********"
